Goal: Task Accomplishment & Management: Manage account settings

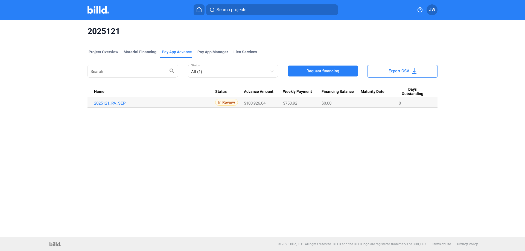
click at [101, 11] on img at bounding box center [98, 10] width 22 height 8
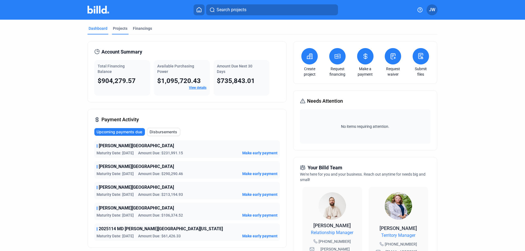
click at [116, 27] on div "Projects" at bounding box center [120, 28] width 14 height 5
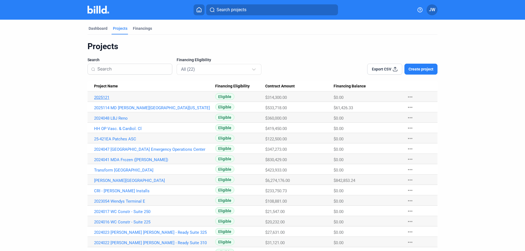
click at [105, 98] on link "2025121" at bounding box center [154, 97] width 121 height 5
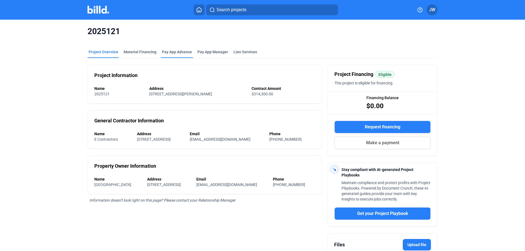
click at [174, 51] on div "Pay App Advance" at bounding box center [177, 51] width 30 height 5
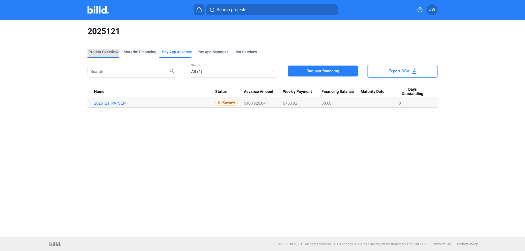
click at [103, 50] on div "Project Overview" at bounding box center [104, 51] width 30 height 5
